Goal: Task Accomplishment & Management: Manage account settings

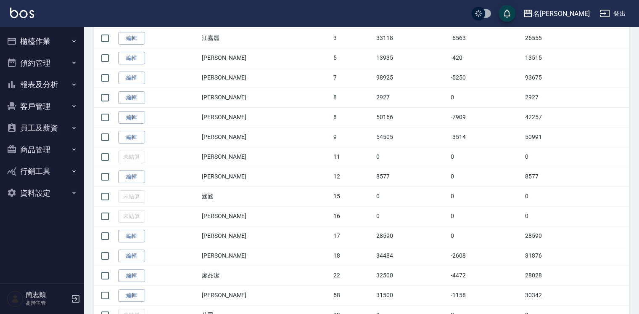
scroll to position [235, 0]
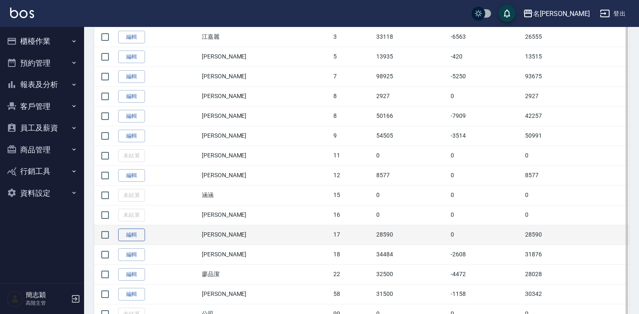
click at [134, 235] on link "編輯" at bounding box center [131, 234] width 27 height 13
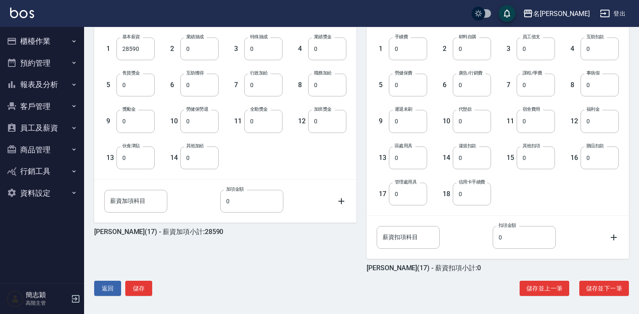
scroll to position [232, 0]
click at [136, 283] on button "儲存" at bounding box center [138, 288] width 27 height 16
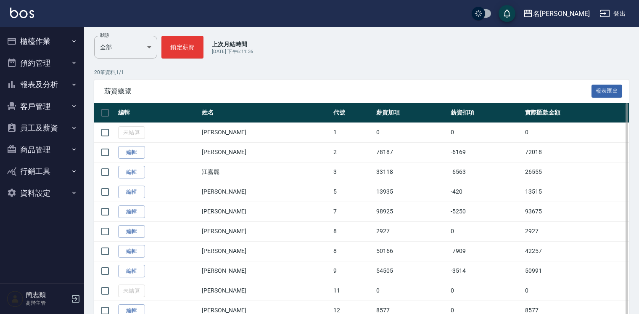
scroll to position [101, 0]
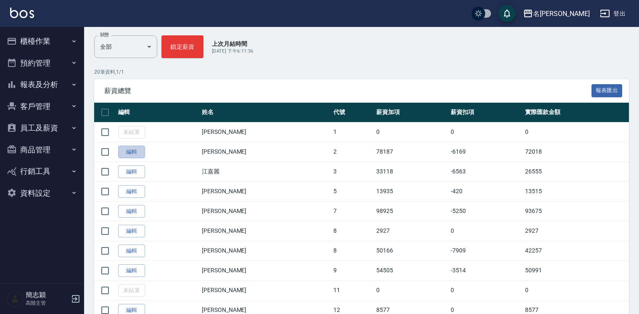
click at [129, 150] on link "編輯" at bounding box center [131, 151] width 27 height 13
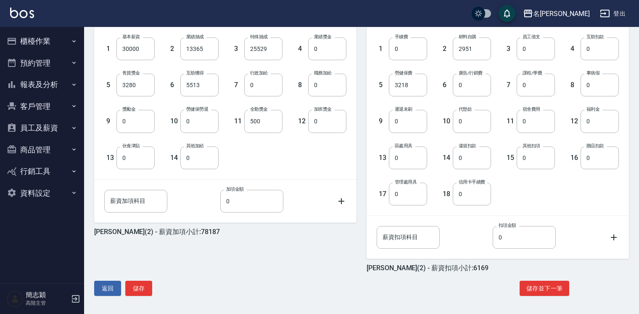
scroll to position [232, 0]
click at [138, 284] on button "儲存" at bounding box center [138, 288] width 27 height 16
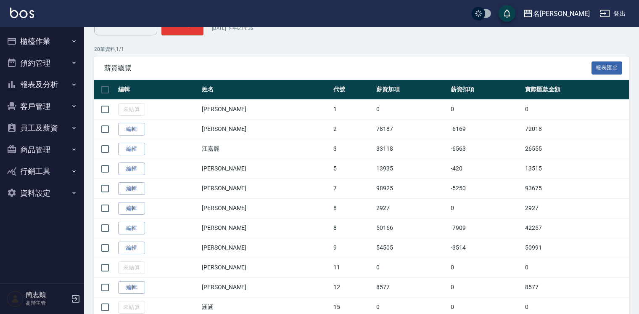
scroll to position [134, 0]
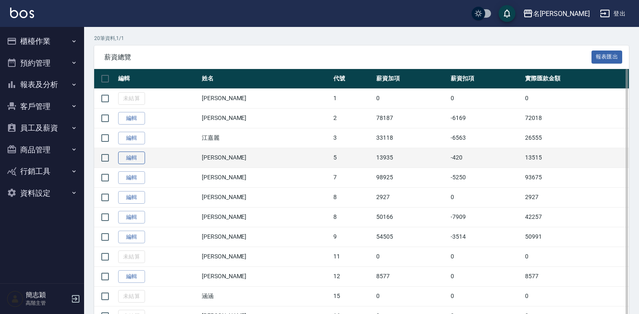
click at [129, 159] on link "編輯" at bounding box center [131, 157] width 27 height 13
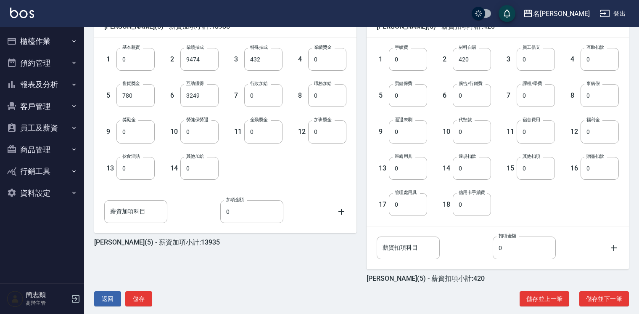
scroll to position [232, 0]
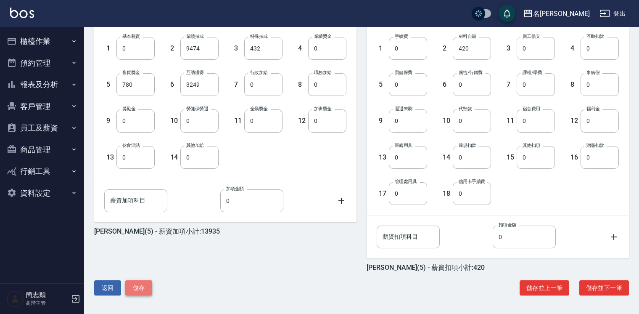
click at [128, 289] on button "儲存" at bounding box center [138, 288] width 27 height 16
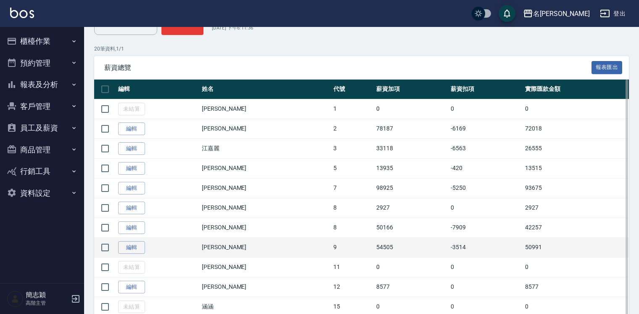
scroll to position [134, 0]
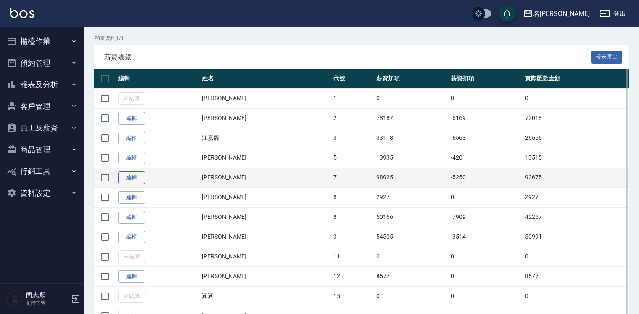
click at [131, 175] on link "編輯" at bounding box center [131, 177] width 27 height 13
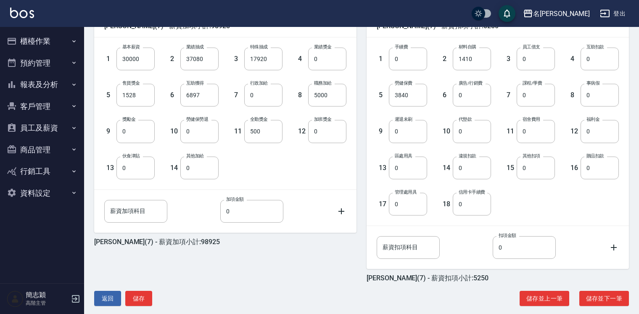
scroll to position [232, 0]
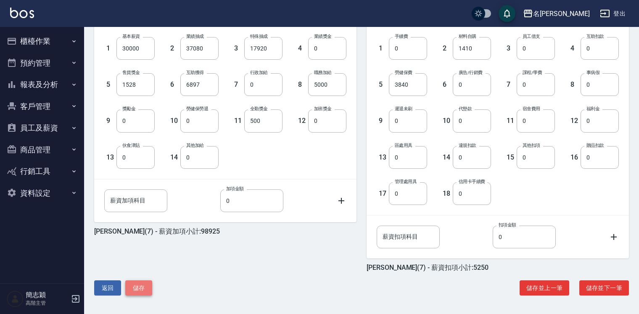
click at [140, 286] on button "儲存" at bounding box center [138, 288] width 27 height 16
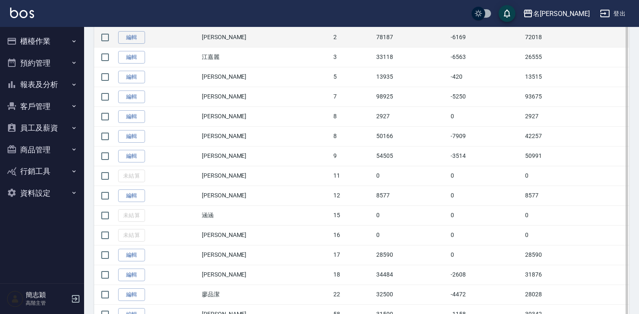
scroll to position [235, 0]
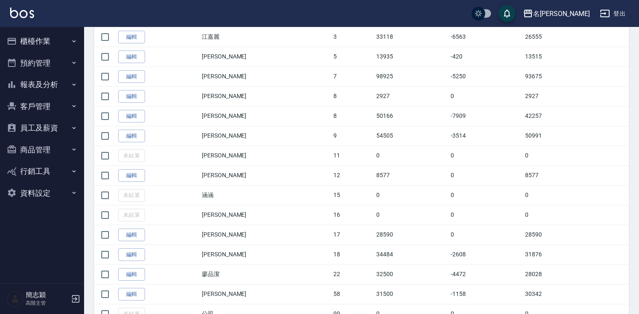
click at [133, 131] on link "編輯" at bounding box center [131, 135] width 27 height 13
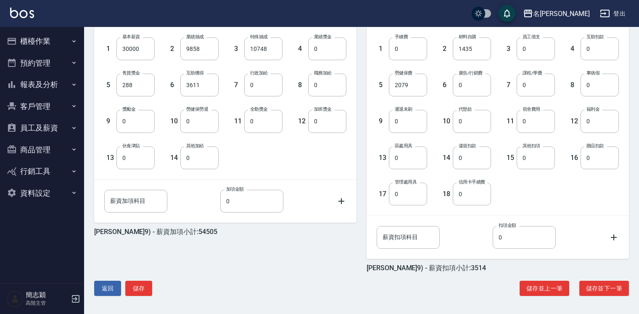
scroll to position [232, 0]
click at [543, 288] on button "儲存並上一筆" at bounding box center [544, 288] width 50 height 16
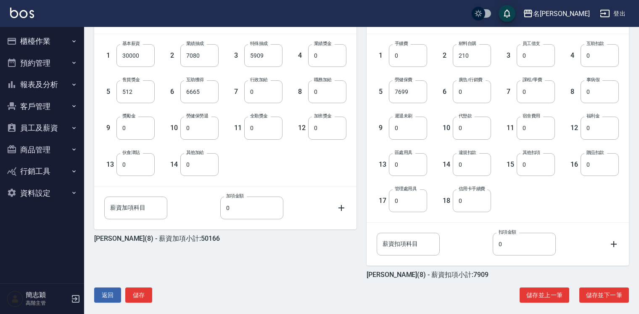
scroll to position [232, 0]
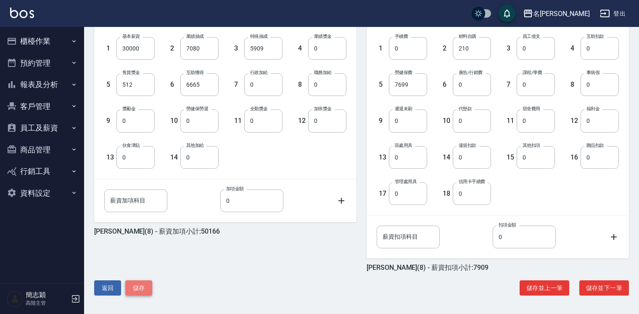
click at [134, 286] on button "儲存" at bounding box center [138, 288] width 27 height 16
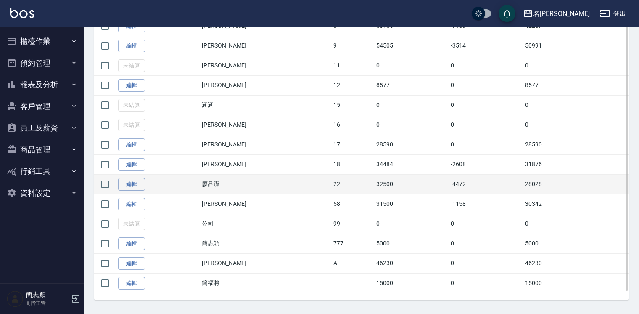
scroll to position [330, 0]
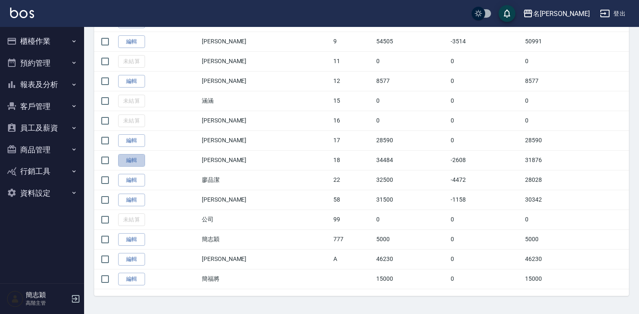
click at [133, 155] on link "編輯" at bounding box center [131, 160] width 27 height 13
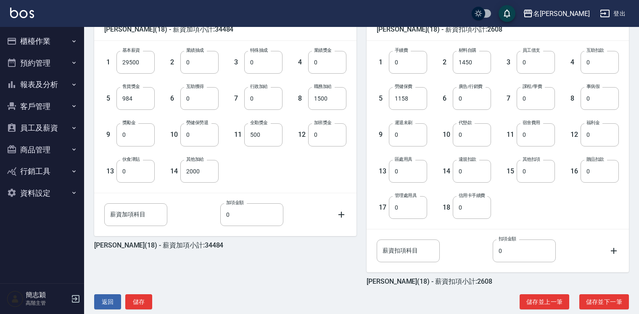
scroll to position [232, 0]
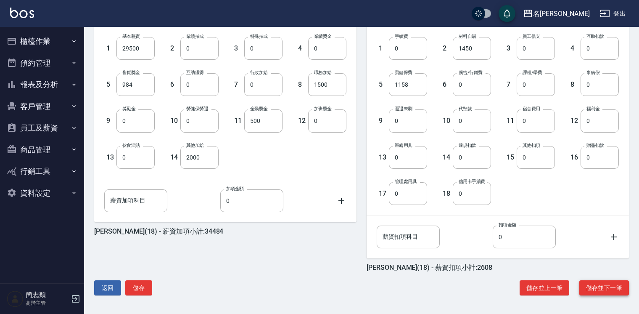
click at [594, 291] on button "儲存並下一筆" at bounding box center [604, 288] width 50 height 16
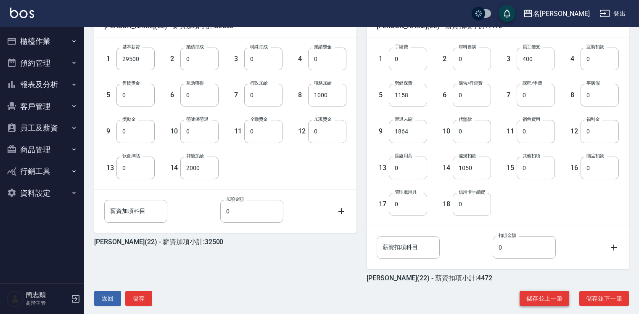
scroll to position [232, 0]
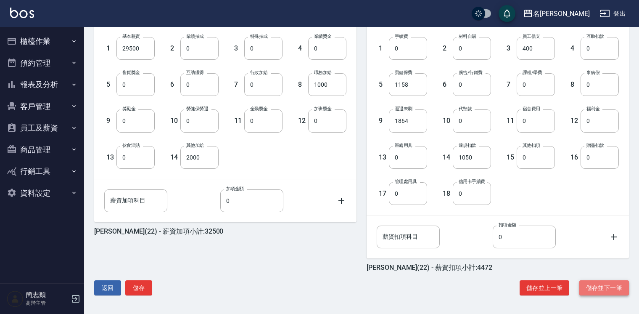
click at [597, 290] on button "儲存並下一筆" at bounding box center [604, 288] width 50 height 16
click at [583, 286] on button "儲存並下一筆" at bounding box center [604, 288] width 50 height 16
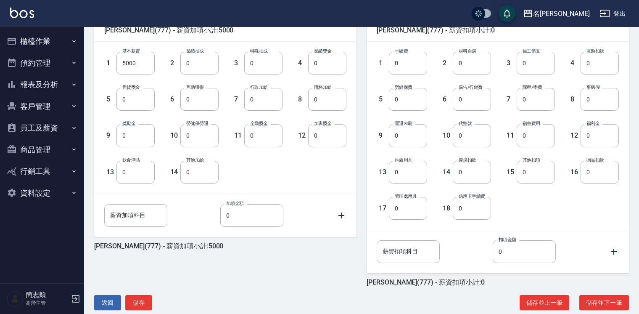
scroll to position [232, 0]
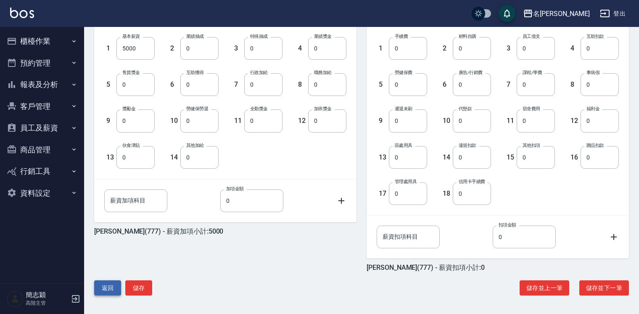
click at [112, 289] on button "返回" at bounding box center [107, 288] width 27 height 16
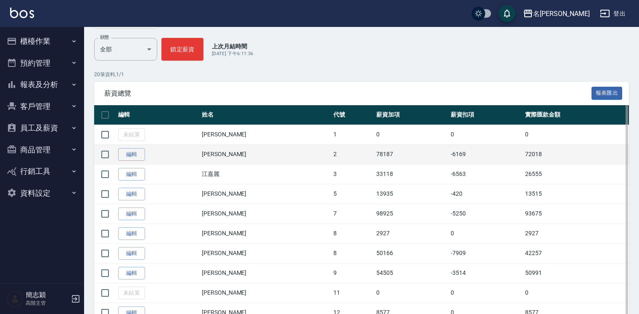
scroll to position [101, 0]
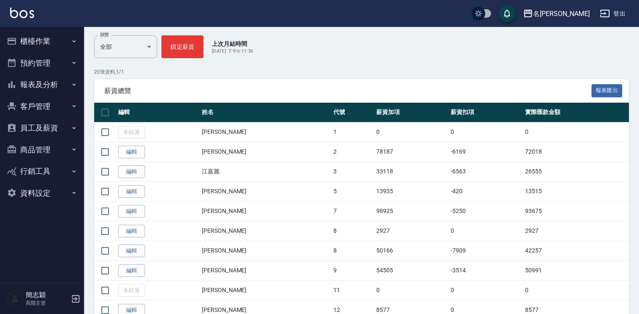
click at [34, 40] on button "櫃檯作業" at bounding box center [41, 41] width 77 height 22
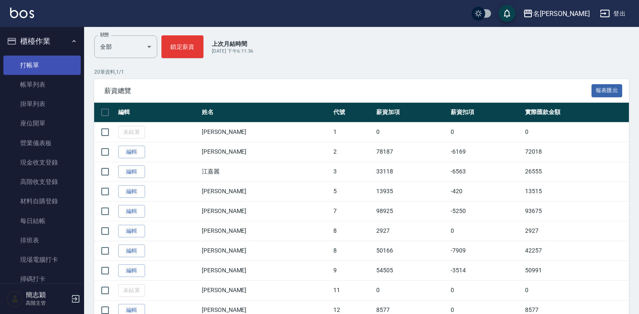
click at [45, 69] on link "打帳單" at bounding box center [41, 64] width 77 height 19
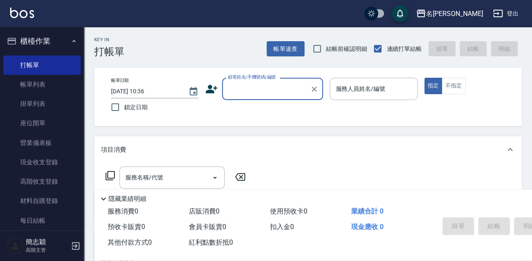
drag, startPoint x: 642, startPoint y: 0, endPoint x: 324, endPoint y: 147, distance: 350.6
click at [324, 147] on div "項目消費" at bounding box center [303, 149] width 404 height 9
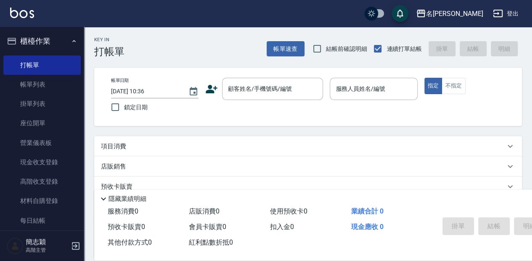
click at [189, 45] on div "Key In 打帳單 帳單速查 結帳前確認明細 連續打單結帳 掛單 結帳 明細" at bounding box center [303, 42] width 438 height 31
click at [268, 95] on input "顧客姓名/手機號碼/編號" at bounding box center [266, 89] width 81 height 15
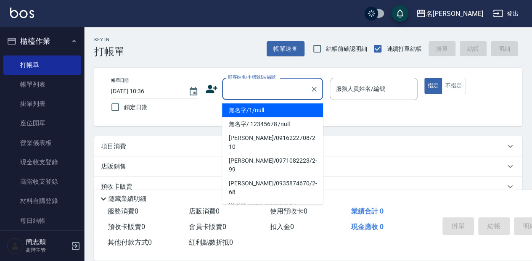
type input "無名字/1/null"
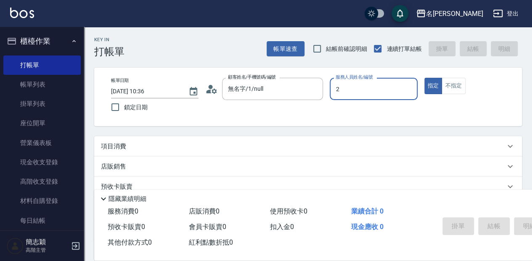
type input "Julie-2"
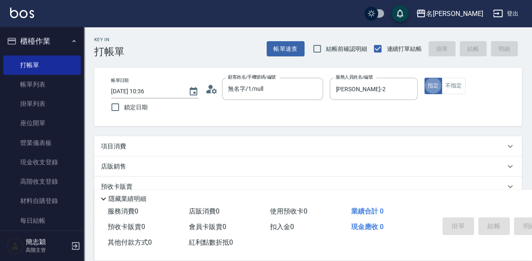
type button "true"
click at [424, 78] on button "指定" at bounding box center [433, 86] width 18 height 16
click at [150, 196] on div "隱藏業績明細" at bounding box center [352, 199] width 508 height 10
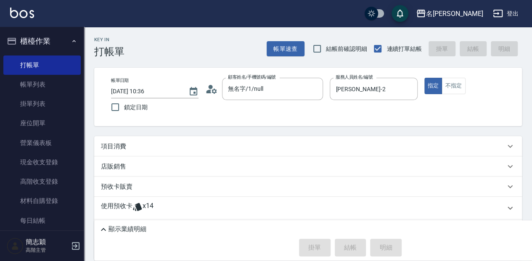
click at [231, 132] on div "Key In 打帳單 帳單速查 結帳前確認明細 連續打單結帳 掛單 結帳 明細 帳單日期 2025/10/04 10:36 鎖定日期 顧客姓名/手機號碼/編號…" at bounding box center [308, 166] width 448 height 279
click at [191, 140] on div "項目消費" at bounding box center [307, 146] width 427 height 20
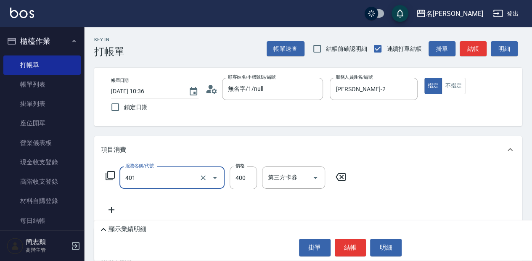
type input "剪髮(400)(401)"
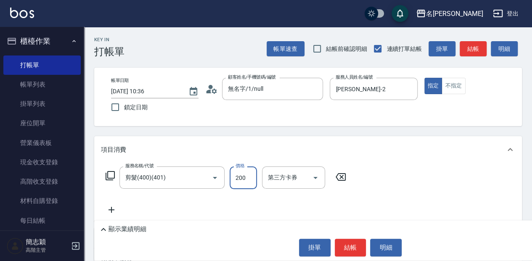
type input "200"
click at [219, 232] on div "顯示業績明細" at bounding box center [352, 229] width 508 height 10
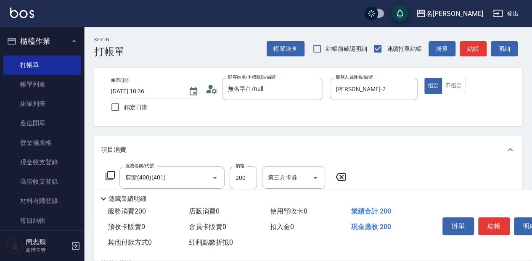
click at [431, 128] on div "Key In 打帳單 帳單速查 結帳前確認明細 連續打單結帳 掛單 結帳 明細 帳單日期 2025/10/04 10:36 鎖定日期 顧客姓名/手機號碼/編號…" at bounding box center [308, 219] width 448 height 385
click at [496, 224] on button "結帳" at bounding box center [494, 226] width 32 height 18
click at [496, 224] on div "掛單 結帳 明細" at bounding box center [494, 227] width 110 height 26
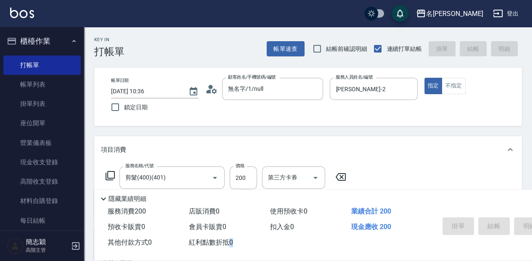
type input "2025/10/04 10:40"
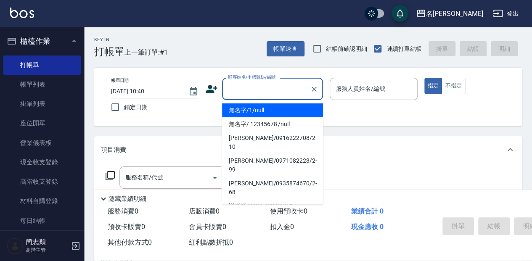
type input "無名字/1/null"
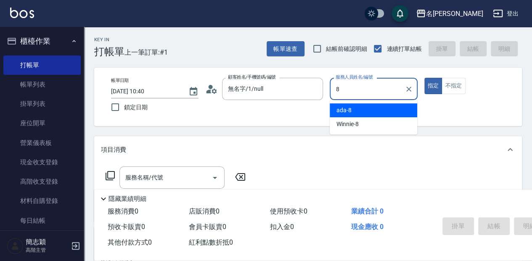
type input "ada-8"
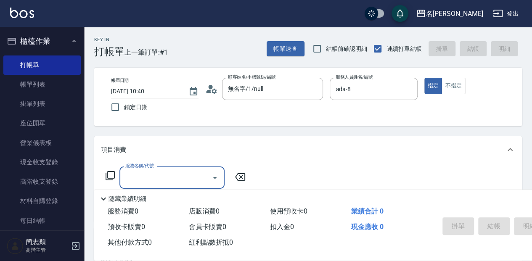
click at [112, 174] on icon at bounding box center [110, 176] width 10 height 10
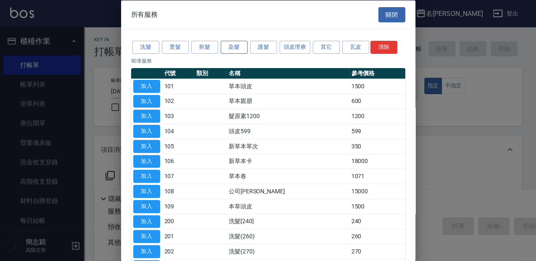
click at [245, 46] on button "染髮" at bounding box center [234, 47] width 27 height 13
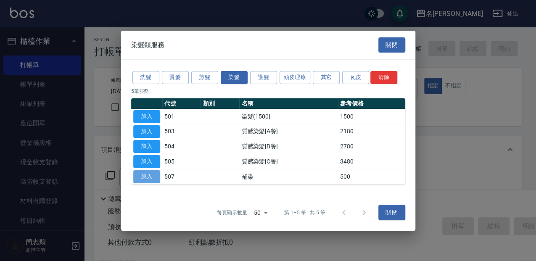
click at [150, 171] on button "加入" at bounding box center [146, 176] width 27 height 13
type input "補染(507)"
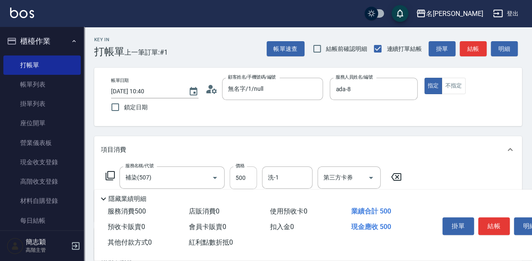
click at [251, 172] on input "500" at bounding box center [242, 177] width 27 height 23
type input "1000"
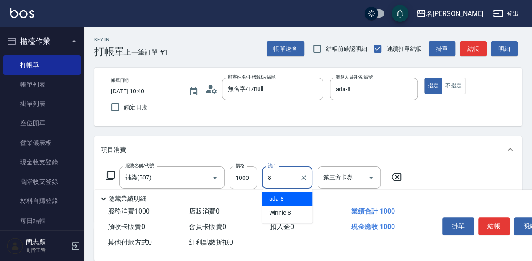
type input "ada-8"
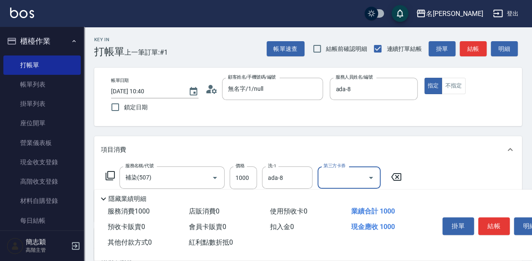
click at [107, 171] on icon at bounding box center [110, 176] width 10 height 10
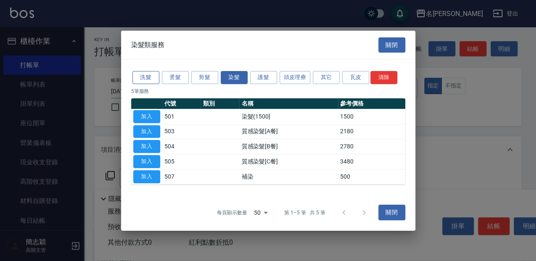
click at [145, 77] on button "洗髮" at bounding box center [145, 77] width 27 height 13
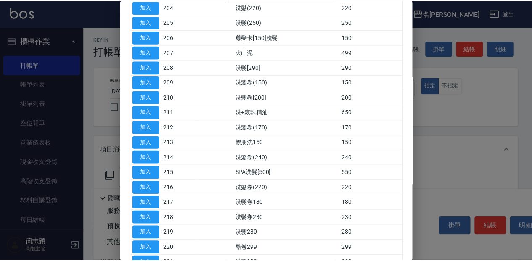
scroll to position [140, 0]
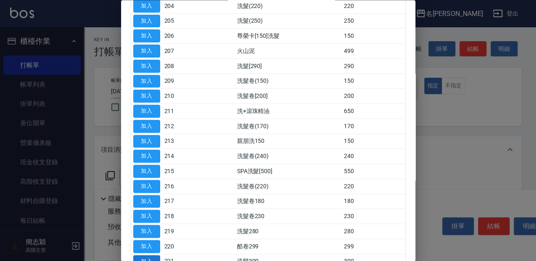
click at [155, 258] on button "加入" at bounding box center [146, 261] width 27 height 13
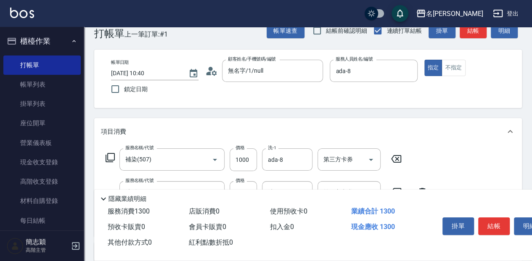
scroll to position [28, 0]
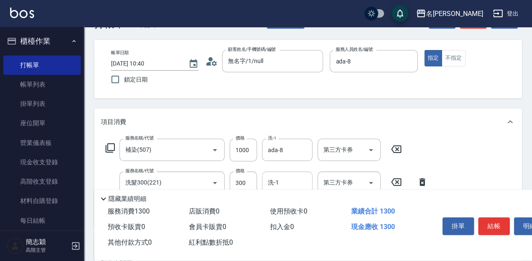
click at [282, 183] on input "洗-1" at bounding box center [287, 182] width 43 height 15
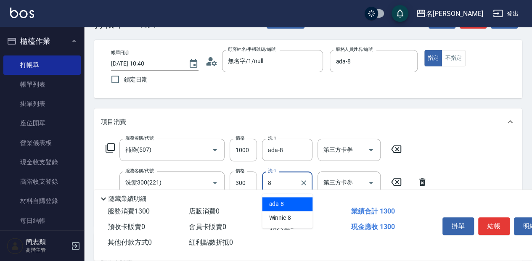
type input "ada-8"
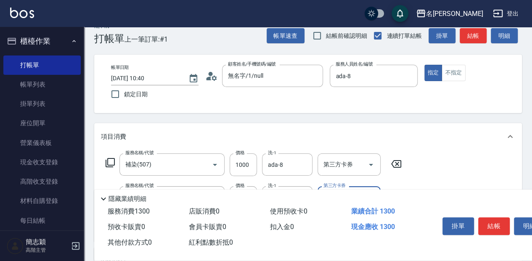
scroll to position [0, 0]
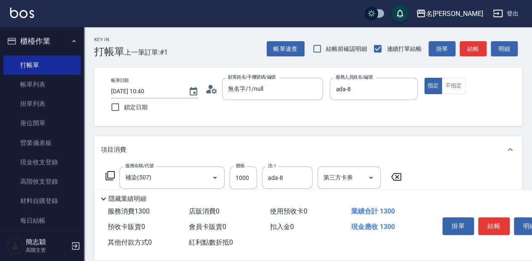
click at [499, 227] on button "結帳" at bounding box center [494, 226] width 32 height 18
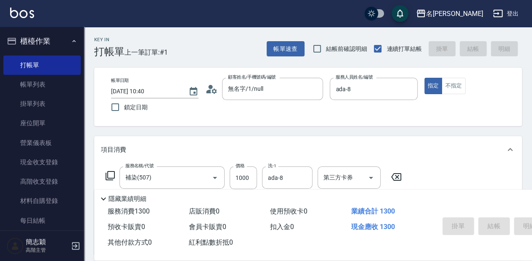
type input "2025/10/04 10:41"
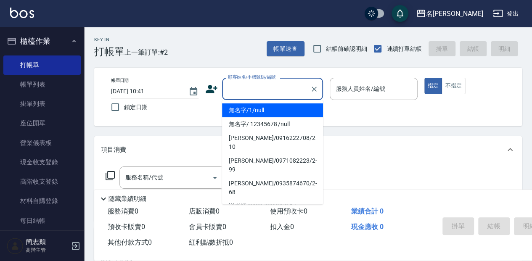
type input "無名字/1/null"
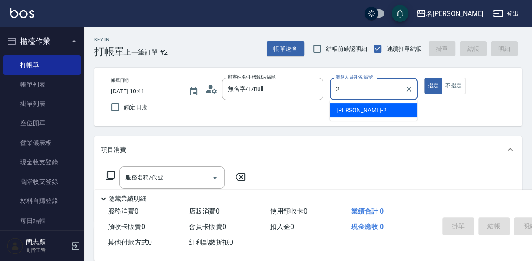
type input "Julie-2"
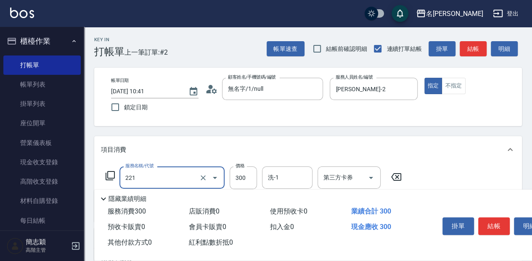
type input "洗髮300(221)"
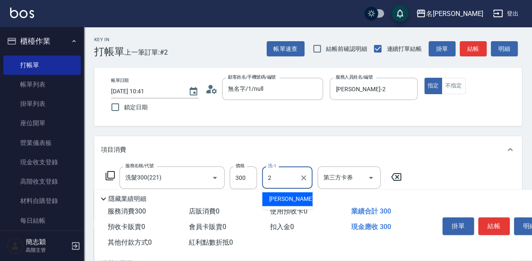
type input "Julie-2"
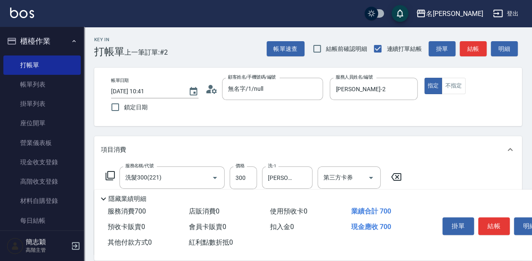
type input "剪髮(400)(401)"
type input "450"
click at [502, 220] on button "結帳" at bounding box center [494, 226] width 32 height 18
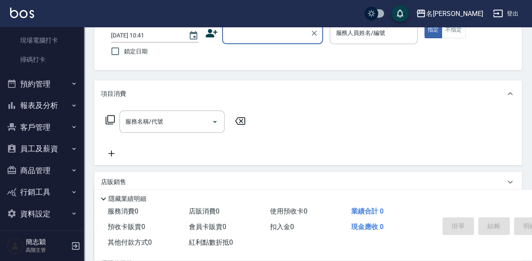
scroll to position [223, 0]
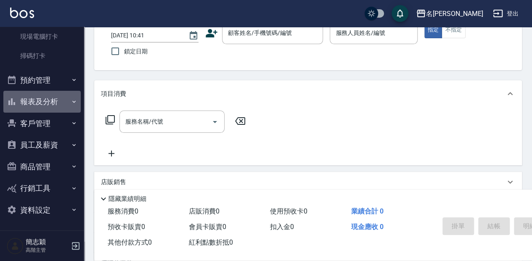
click at [62, 98] on button "報表及分析" at bounding box center [41, 102] width 77 height 22
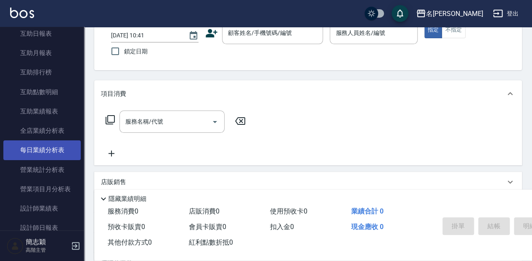
scroll to position [447, 0]
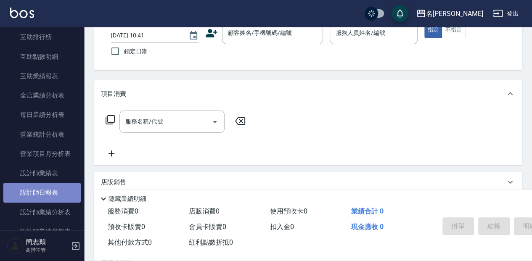
click at [55, 192] on link "設計師日報表" at bounding box center [41, 192] width 77 height 19
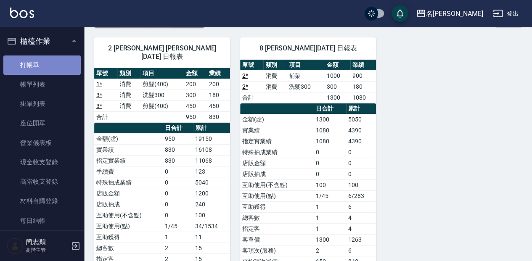
click at [60, 69] on link "打帳單" at bounding box center [41, 64] width 77 height 19
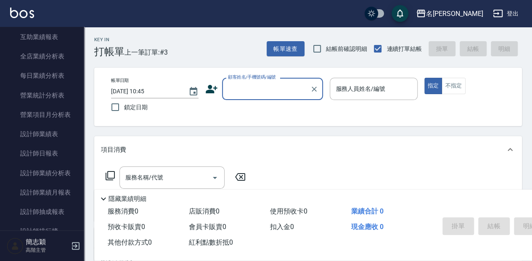
scroll to position [504, 0]
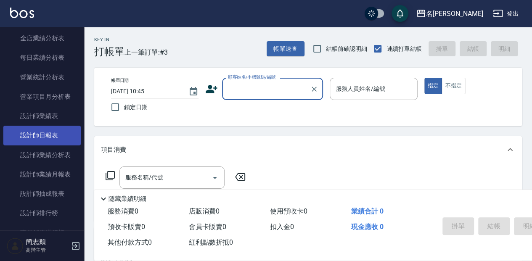
click at [47, 134] on link "設計師日報表" at bounding box center [41, 135] width 77 height 19
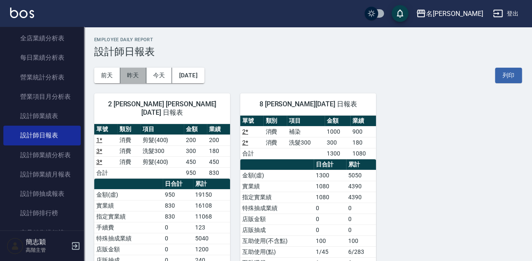
click at [124, 75] on button "昨天" at bounding box center [133, 76] width 26 height 16
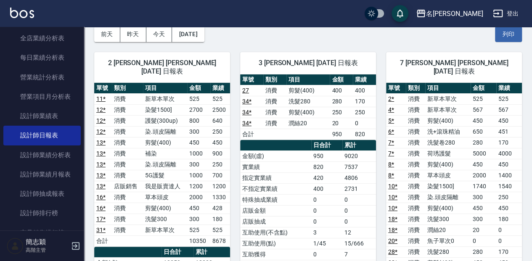
scroll to position [28, 0]
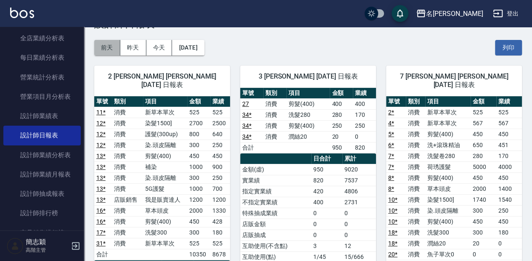
click at [110, 47] on button "前天" at bounding box center [107, 48] width 26 height 16
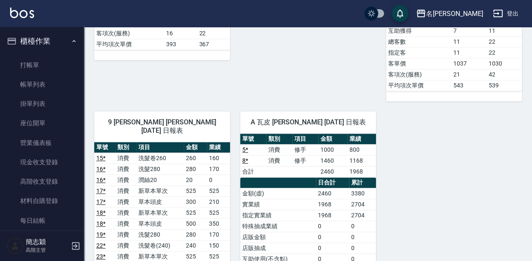
drag, startPoint x: 52, startPoint y: 65, endPoint x: 82, endPoint y: 40, distance: 38.5
click at [52, 65] on link "打帳單" at bounding box center [41, 64] width 77 height 19
click at [54, 63] on link "打帳單" at bounding box center [41, 64] width 77 height 19
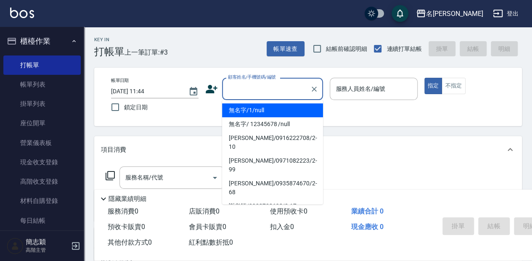
click at [296, 87] on input "顧客姓名/手機號碼/編號" at bounding box center [266, 89] width 81 height 15
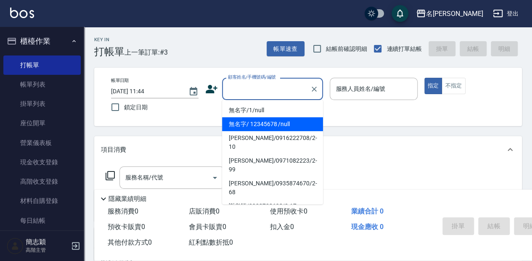
click at [300, 123] on li "無名字/ 12345678 /null" at bounding box center [272, 124] width 101 height 14
type input "無名字/ 12345678 /null"
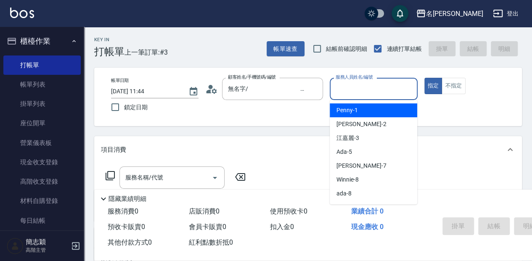
click at [381, 87] on input "服務人員姓名/編號" at bounding box center [373, 89] width 80 height 15
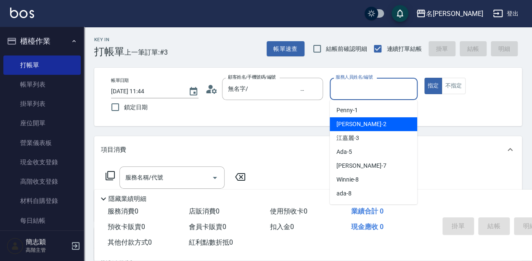
click at [379, 124] on div "Julie -2" at bounding box center [373, 124] width 87 height 14
type input "Julie-2"
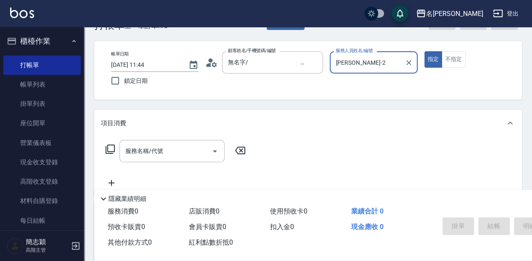
scroll to position [28, 0]
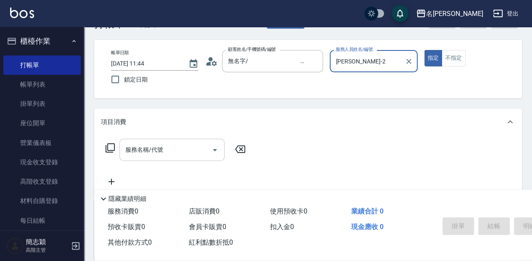
click at [175, 150] on input "服務名稱/代號" at bounding box center [165, 149] width 85 height 15
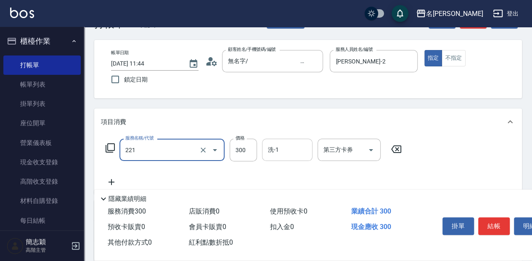
type input "洗髮300(221)"
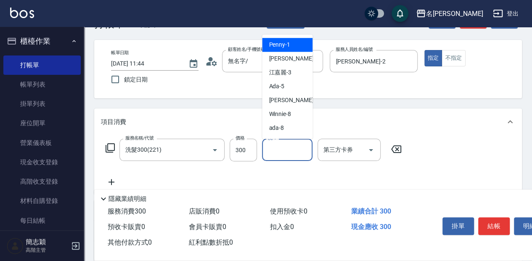
click at [287, 153] on input "洗-1" at bounding box center [287, 149] width 43 height 15
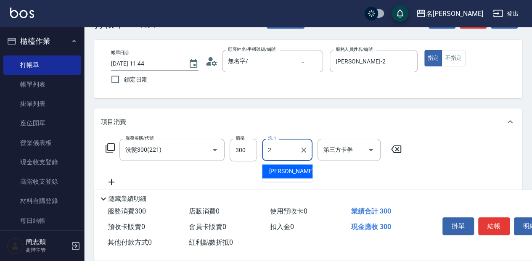
click at [287, 171] on div "Julie -2" at bounding box center [287, 171] width 50 height 14
type input "Julie-2"
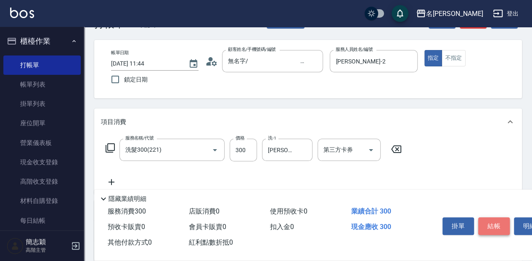
click at [494, 225] on button "結帳" at bounding box center [494, 226] width 32 height 18
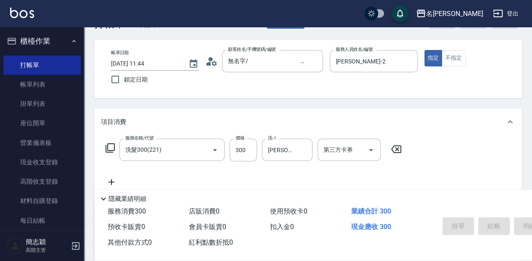
type input "2025/10/04 12:18"
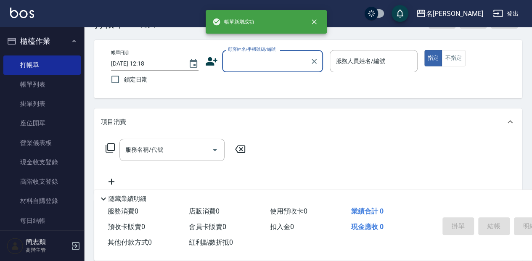
scroll to position [0, 0]
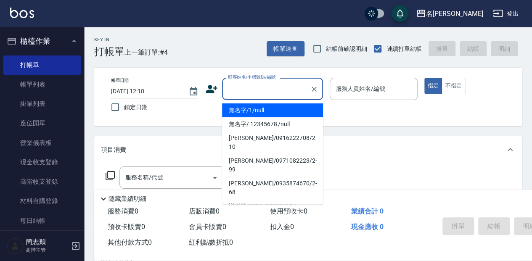
click at [270, 85] on input "顧客姓名/手機號碼/編號" at bounding box center [266, 89] width 81 height 15
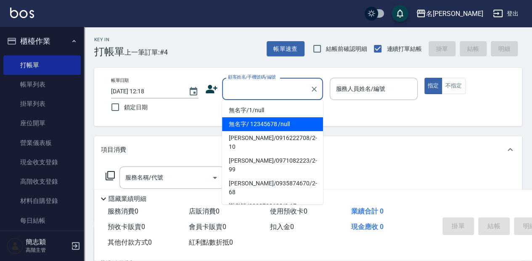
click at [282, 119] on li "無名字/ 12345678 /null" at bounding box center [272, 124] width 101 height 14
type input "無名字/ 12345678 /null"
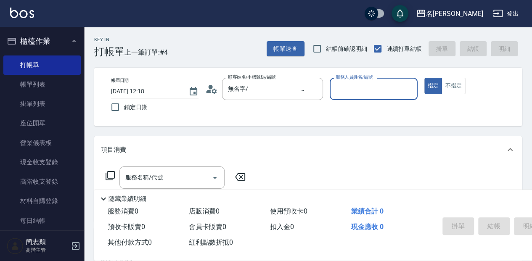
click at [380, 84] on input "服務人員姓名/編號" at bounding box center [373, 89] width 80 height 15
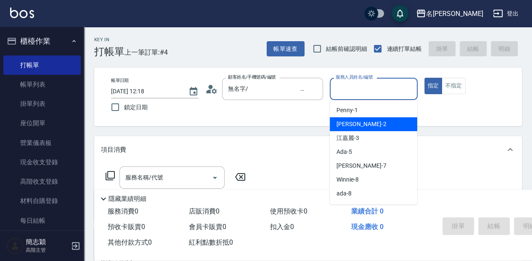
drag, startPoint x: 377, startPoint y: 129, endPoint x: 361, endPoint y: 129, distance: 16.0
click at [377, 129] on div "Julie -2" at bounding box center [373, 124] width 87 height 14
type input "Julie-2"
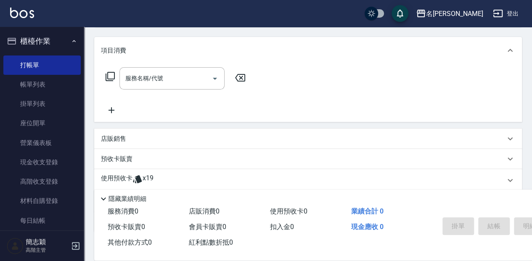
scroll to position [112, 0]
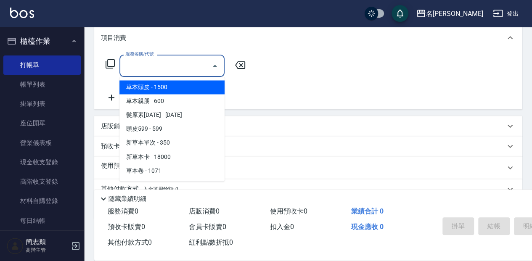
click at [186, 66] on input "服務名稱/代號" at bounding box center [165, 65] width 85 height 15
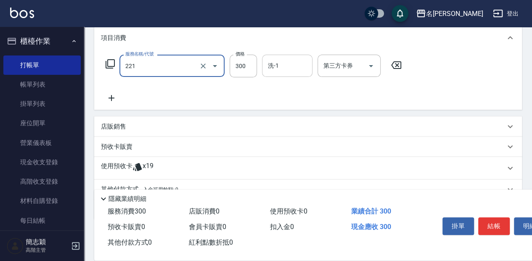
type input "洗髮300(221)"
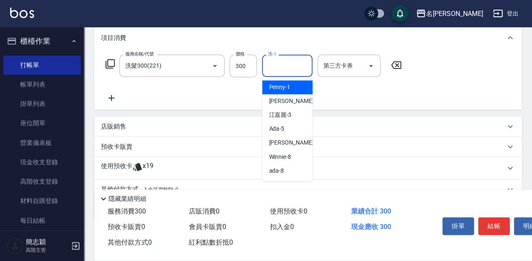
click at [297, 66] on input "洗-1" at bounding box center [287, 65] width 43 height 15
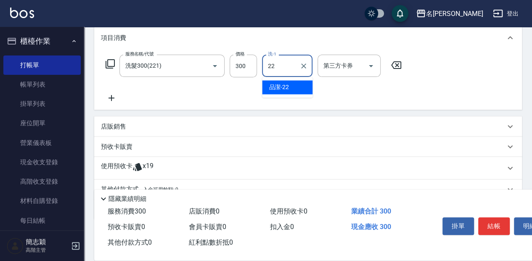
click at [298, 87] on div "品潔 -22" at bounding box center [287, 87] width 50 height 14
type input "品潔-22"
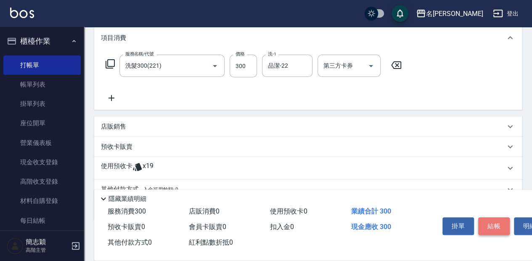
click at [494, 223] on button "結帳" at bounding box center [494, 226] width 32 height 18
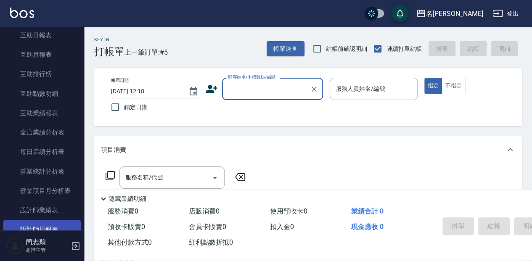
scroll to position [420, 0]
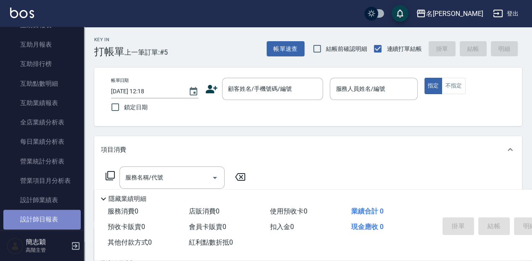
click at [56, 218] on link "設計師日報表" at bounding box center [41, 219] width 77 height 19
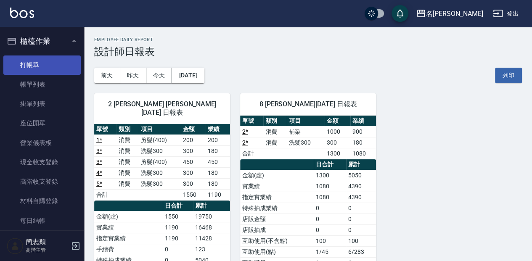
click at [61, 61] on link "打帳單" at bounding box center [41, 64] width 77 height 19
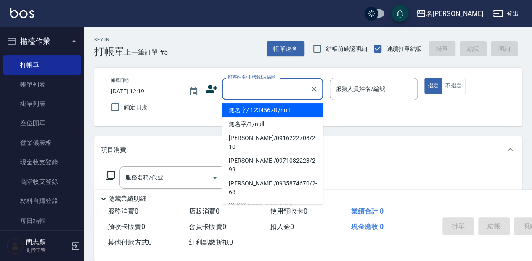
click at [243, 96] on input "顧客姓名/手機號碼/編號" at bounding box center [266, 89] width 81 height 15
click at [250, 106] on li "無名字/ 12345678 /null" at bounding box center [272, 110] width 101 height 14
type input "無名字/ 12345678 /null"
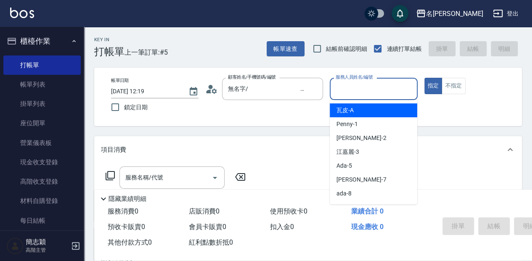
drag, startPoint x: 366, startPoint y: 95, endPoint x: 369, endPoint y: 113, distance: 18.2
click at [366, 95] on input "服務人員姓名/編號" at bounding box center [373, 89] width 80 height 15
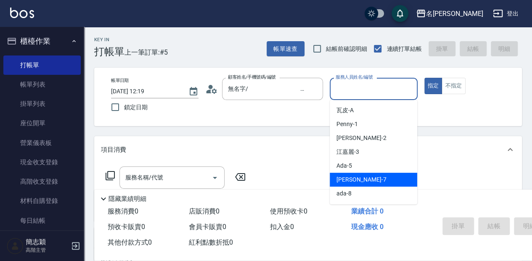
click at [378, 179] on div "Jessica -7" at bounding box center [373, 180] width 87 height 14
type input "Jessica-7"
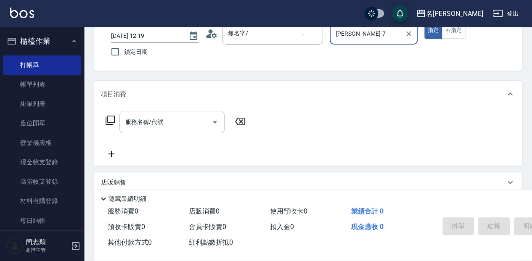
scroll to position [56, 0]
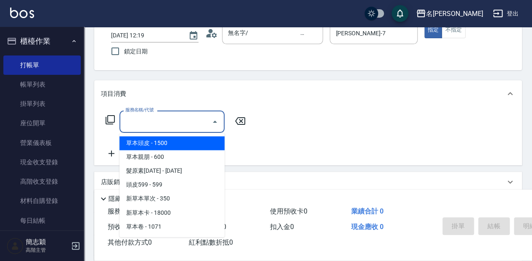
click at [171, 126] on input "服務名稱/代號" at bounding box center [165, 121] width 85 height 15
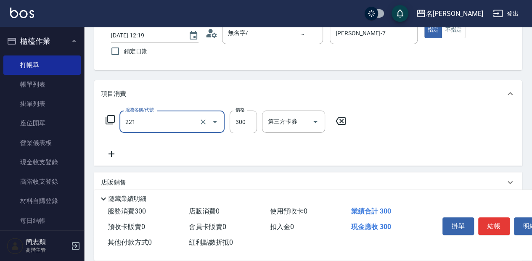
type input "洗髮300(221)"
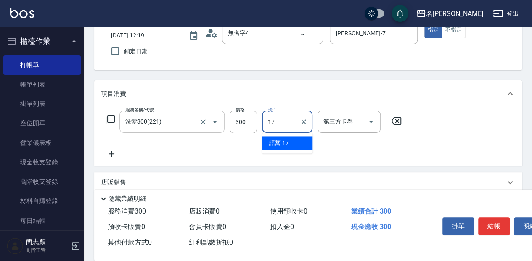
type input "語蕎-17"
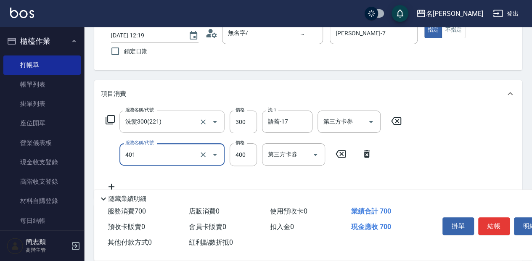
type input "剪髮(400)(401)"
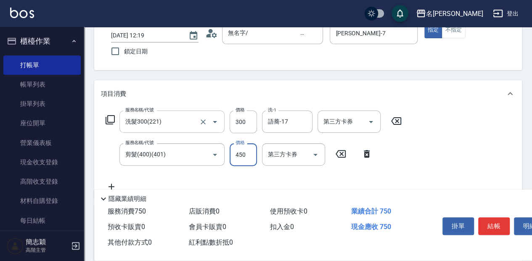
type input "450"
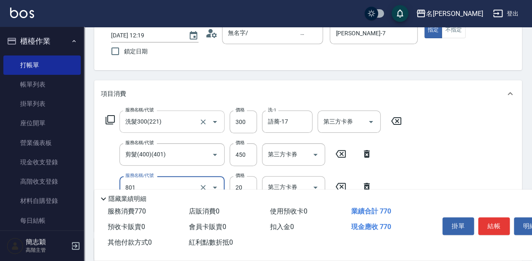
type input "潤絲20(801)"
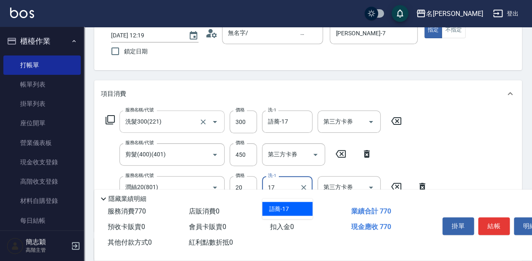
type input "語蕎-17"
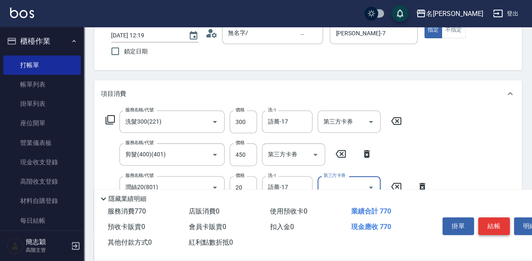
click at [501, 217] on button "結帳" at bounding box center [494, 226] width 32 height 18
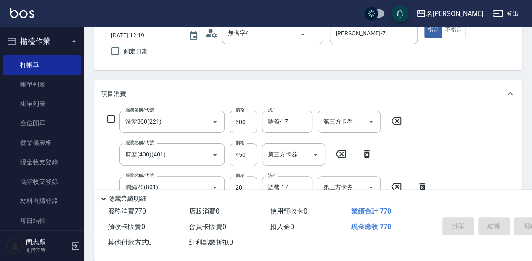
type input "2025/10/04 12:30"
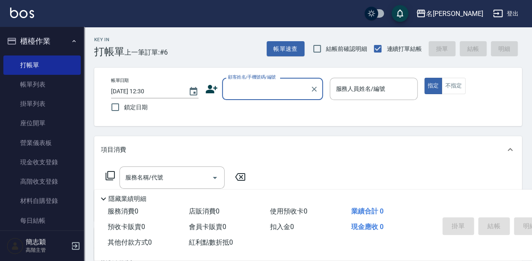
scroll to position [0, 0]
click at [258, 88] on input "顧客姓名/手機號碼/編號" at bounding box center [266, 89] width 81 height 15
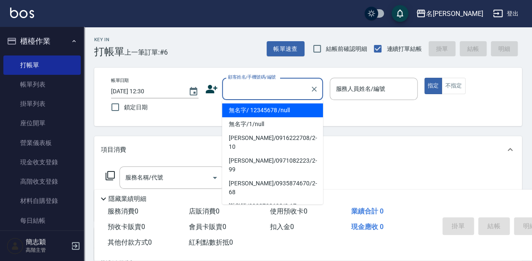
drag, startPoint x: 258, startPoint y: 109, endPoint x: 366, endPoint y: 91, distance: 109.2
click at [259, 109] on li "無名字/ 12345678 /null" at bounding box center [272, 110] width 101 height 14
type input "無名字/ 12345678 /null"
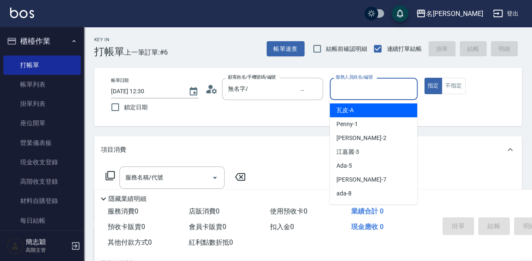
click at [361, 91] on input "服務人員姓名/編號" at bounding box center [373, 89] width 80 height 15
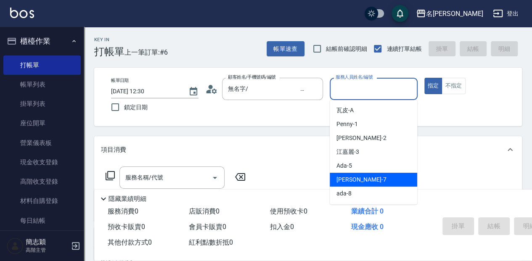
click at [367, 174] on div "Jessica -7" at bounding box center [373, 180] width 87 height 14
type input "Jessica-7"
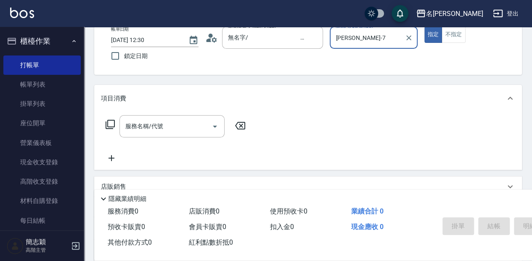
scroll to position [56, 0]
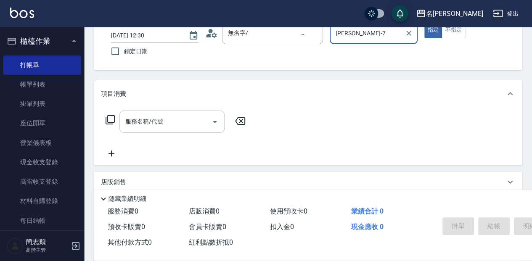
drag, startPoint x: 154, startPoint y: 127, endPoint x: 182, endPoint y: 132, distance: 28.2
click at [159, 127] on input "服務名稱/代號" at bounding box center [165, 121] width 85 height 15
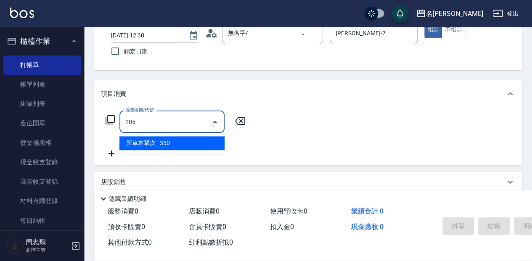
type input "新草本單次(105)"
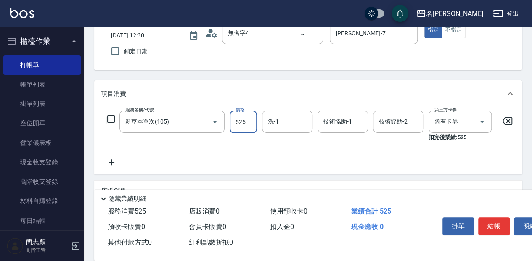
type input "525"
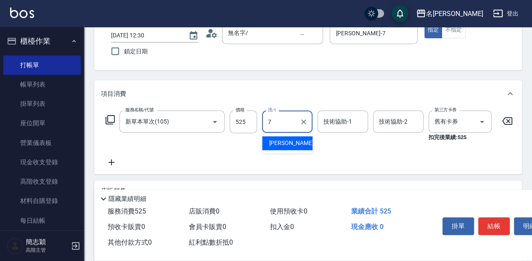
type input "Jessica-7"
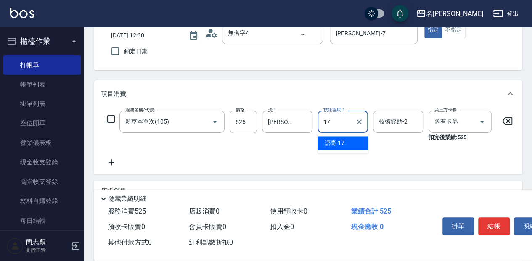
type input "語蕎-17"
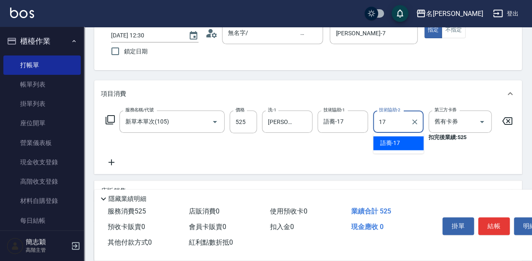
type input "語蕎-17"
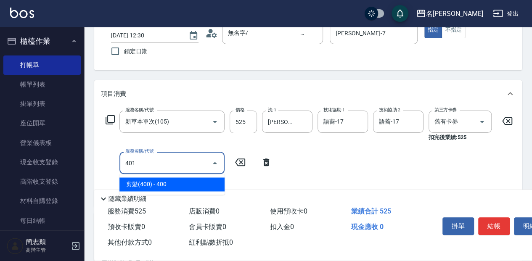
type input "剪髮(400)(401)"
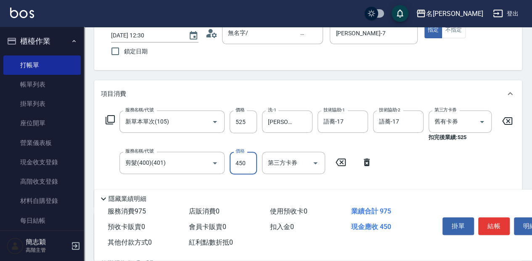
type input "450"
click at [498, 226] on button "結帳" at bounding box center [494, 226] width 32 height 18
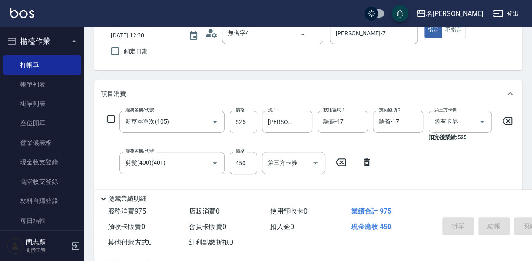
type input "2025/10/04 12:31"
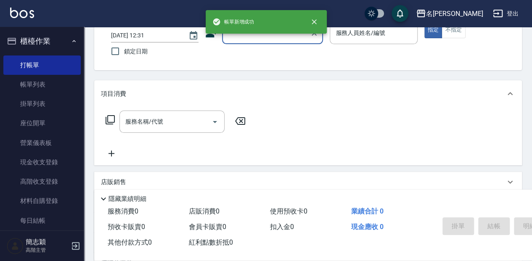
scroll to position [0, 0]
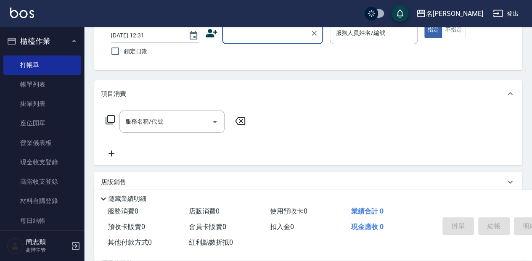
click at [252, 37] on input "顧客姓名/手機號碼/編號" at bounding box center [266, 33] width 81 height 15
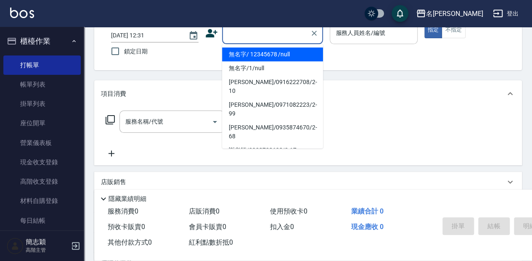
drag, startPoint x: 257, startPoint y: 51, endPoint x: 342, endPoint y: 27, distance: 88.7
click at [260, 50] on li "無名字/ 12345678 /null" at bounding box center [272, 54] width 101 height 14
type input "無名字/ 12345678 /null"
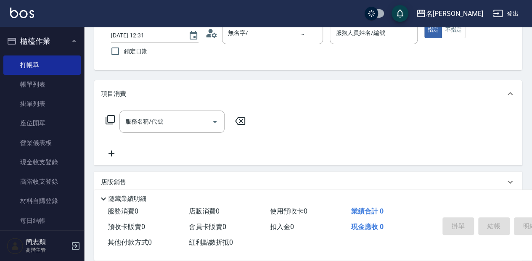
click at [342, 26] on div "名留中和 登出" at bounding box center [266, 13] width 532 height 27
drag, startPoint x: 359, startPoint y: 35, endPoint x: 356, endPoint y: 44, distance: 9.3
click at [359, 35] on input "服務人員姓名/編號" at bounding box center [373, 33] width 80 height 15
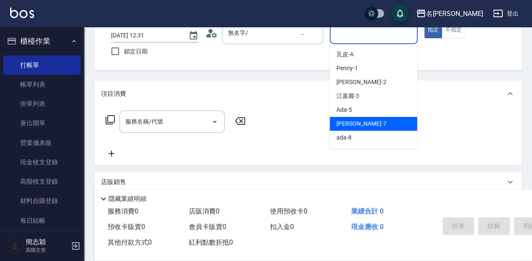
click at [351, 119] on span "Jessica -7" at bounding box center [361, 123] width 50 height 9
type input "Jessica-7"
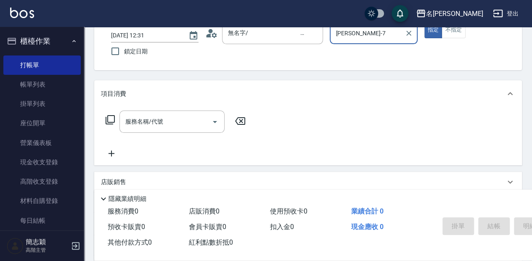
click at [139, 119] on div "服務名稱/代號 服務名稱/代號" at bounding box center [171, 122] width 105 height 22
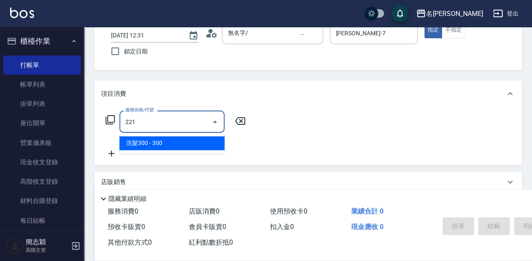
type input "洗髮300(221)"
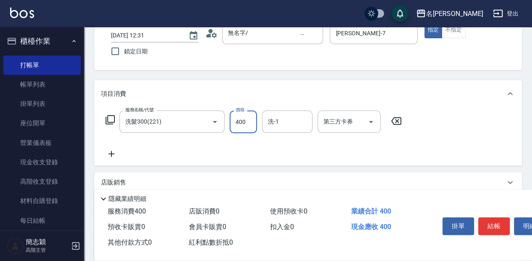
type input "400"
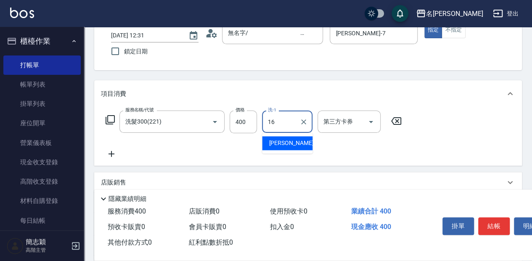
type input "KEN-16"
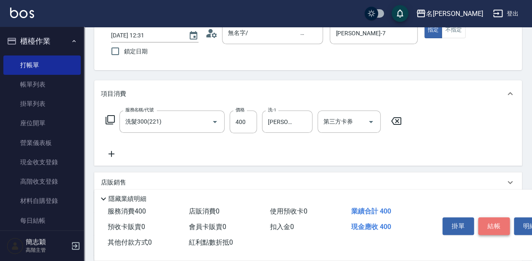
click at [501, 221] on button "結帳" at bounding box center [494, 226] width 32 height 18
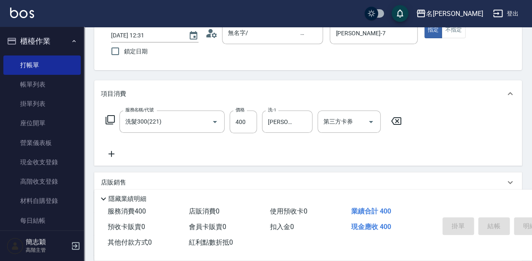
type input "2025/10/04 12:32"
